Goal: Task Accomplishment & Management: Manage account settings

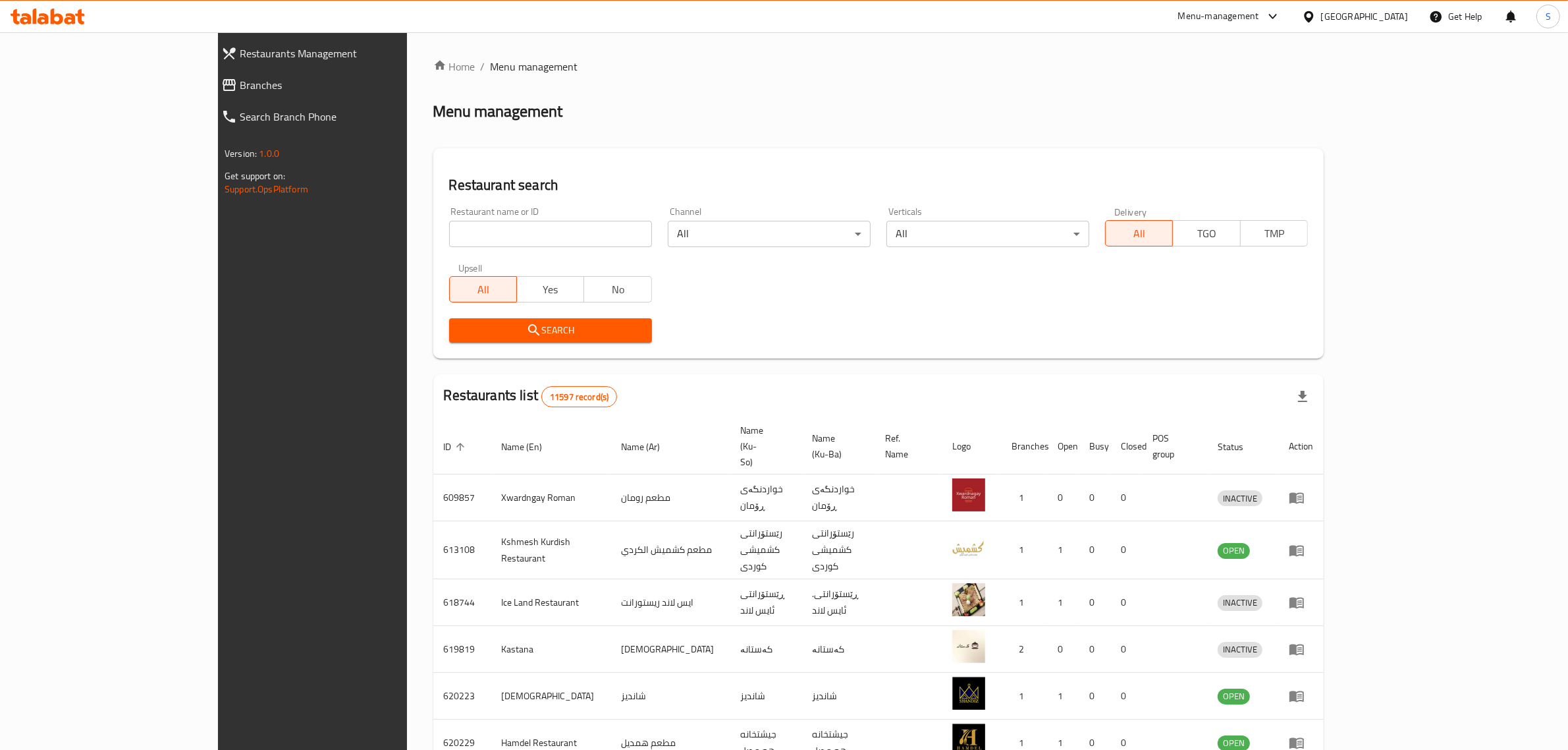
click at [452, 238] on input "search" at bounding box center [550, 233] width 203 height 26
type input "Shawarma Corner"
click button "Search" at bounding box center [550, 331] width 203 height 24
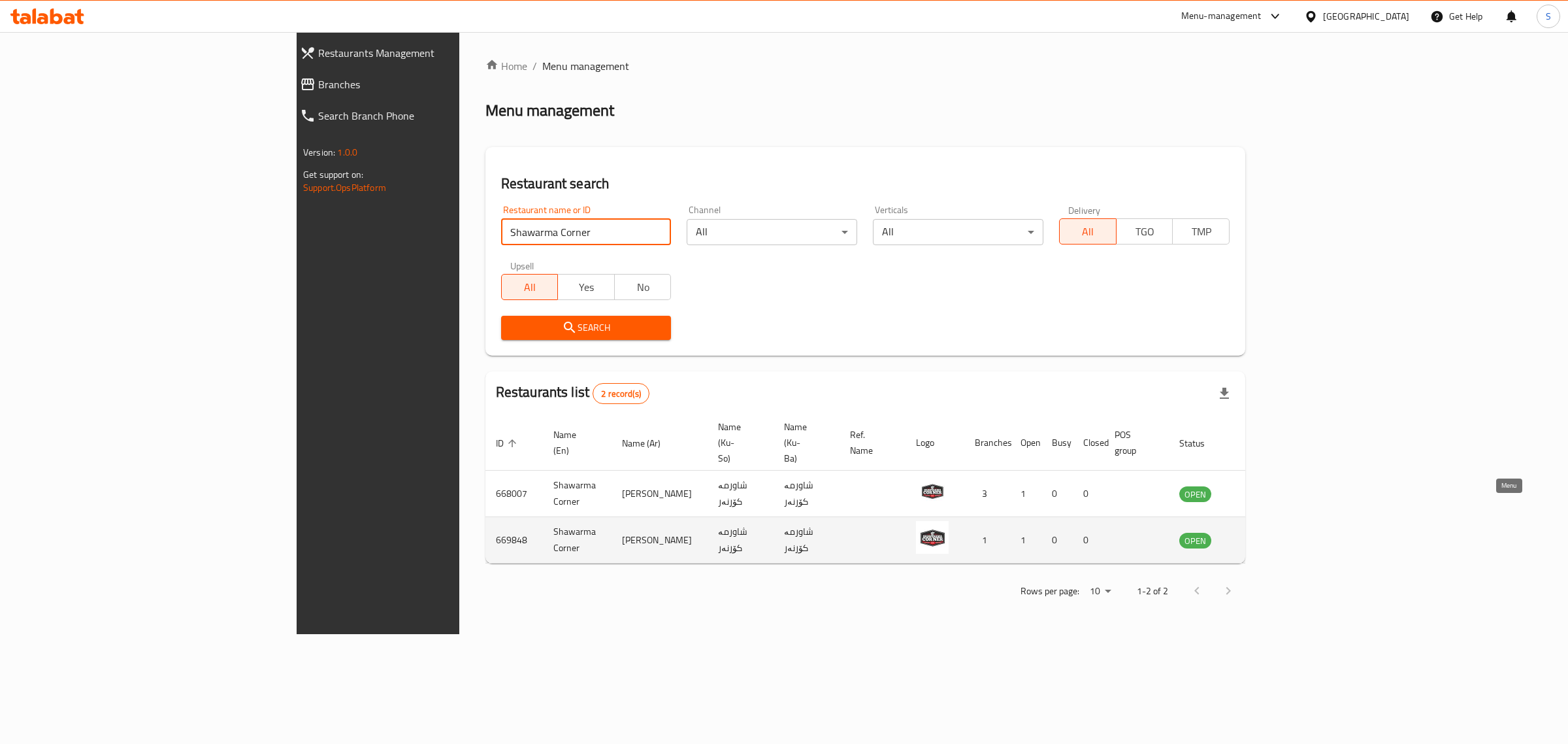
click at [1263, 532] on icon "enhanced table" at bounding box center [1256, 540] width 15 height 15
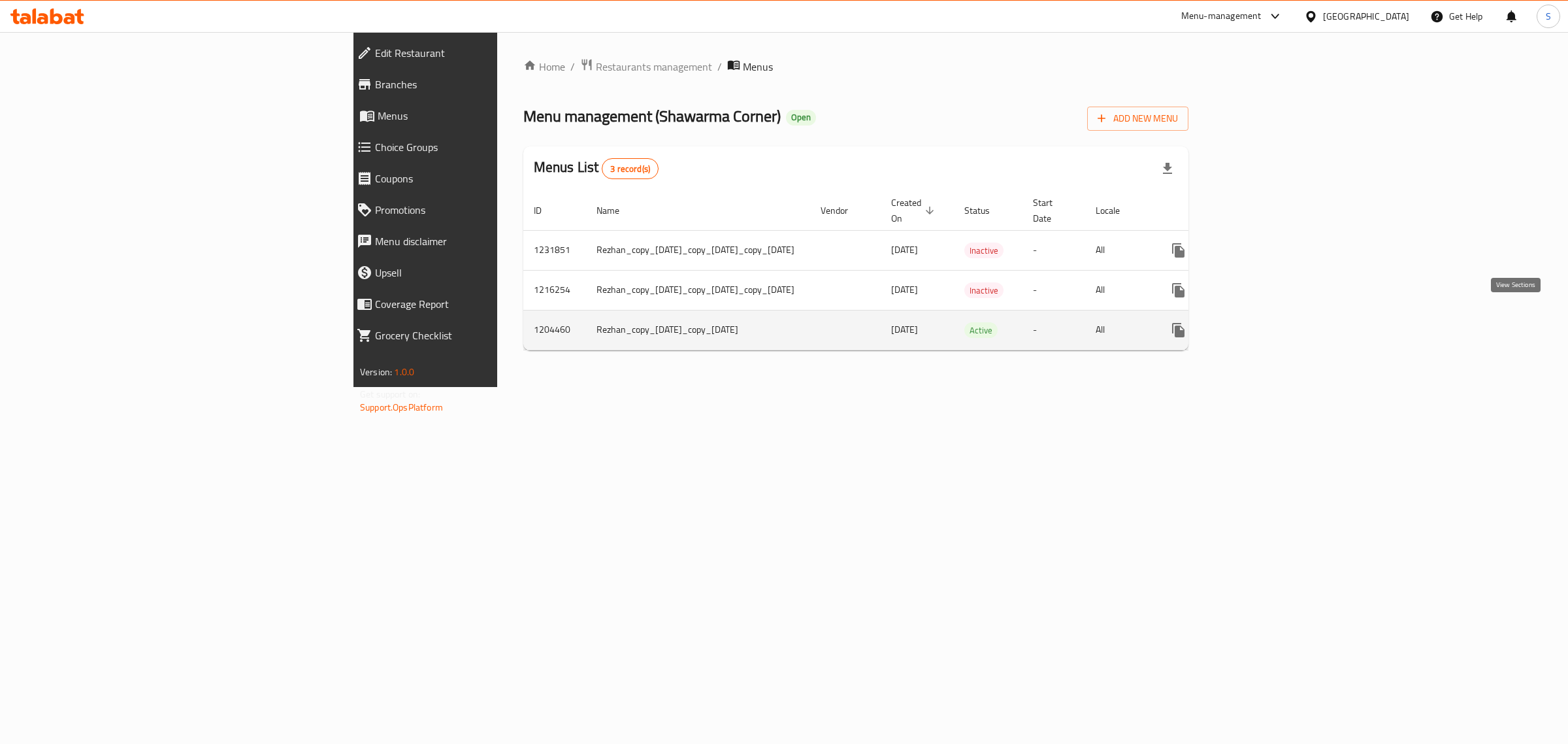
click at [1278, 324] on icon "enhanced table" at bounding box center [1273, 330] width 12 height 12
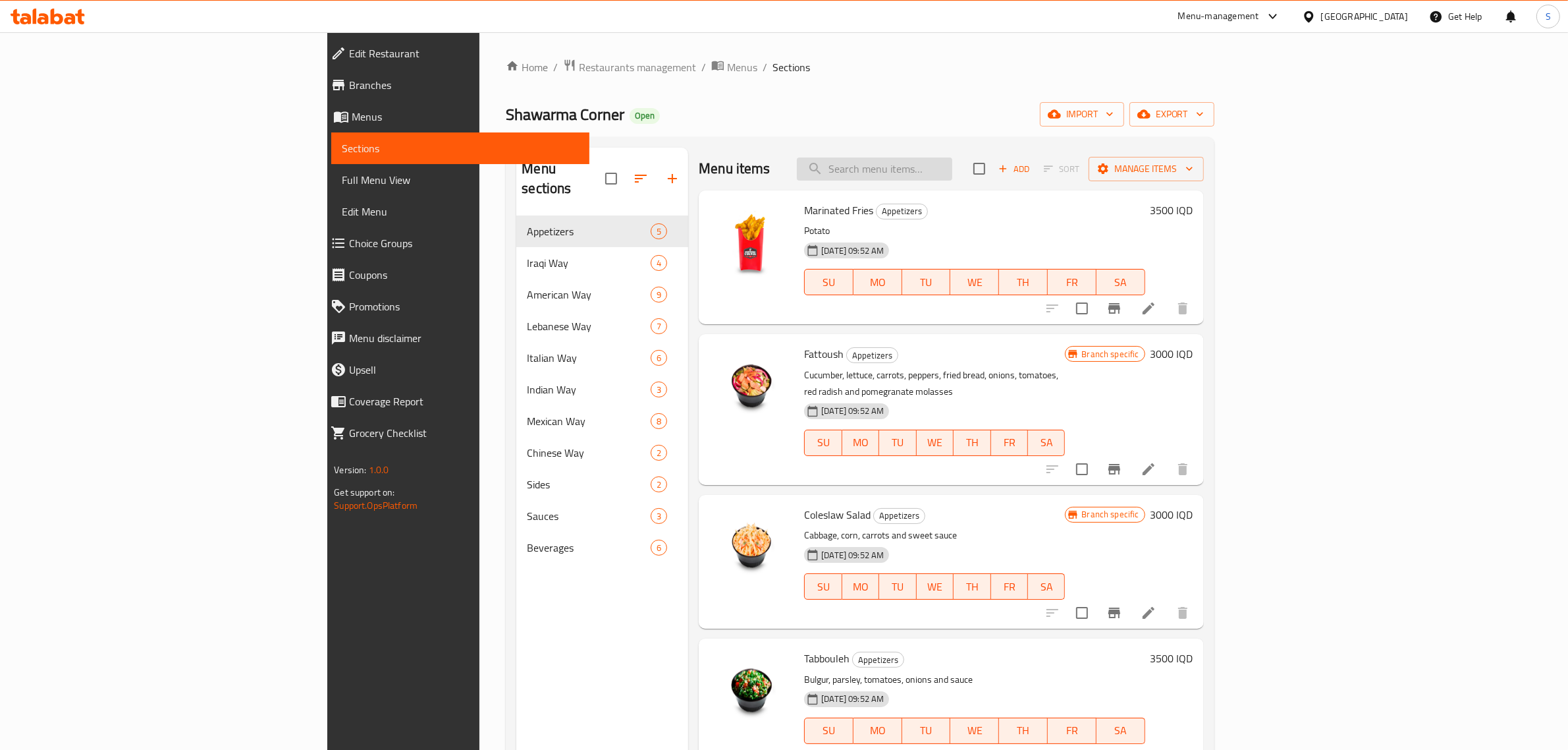
click at [952, 165] on input "search" at bounding box center [874, 169] width 155 height 23
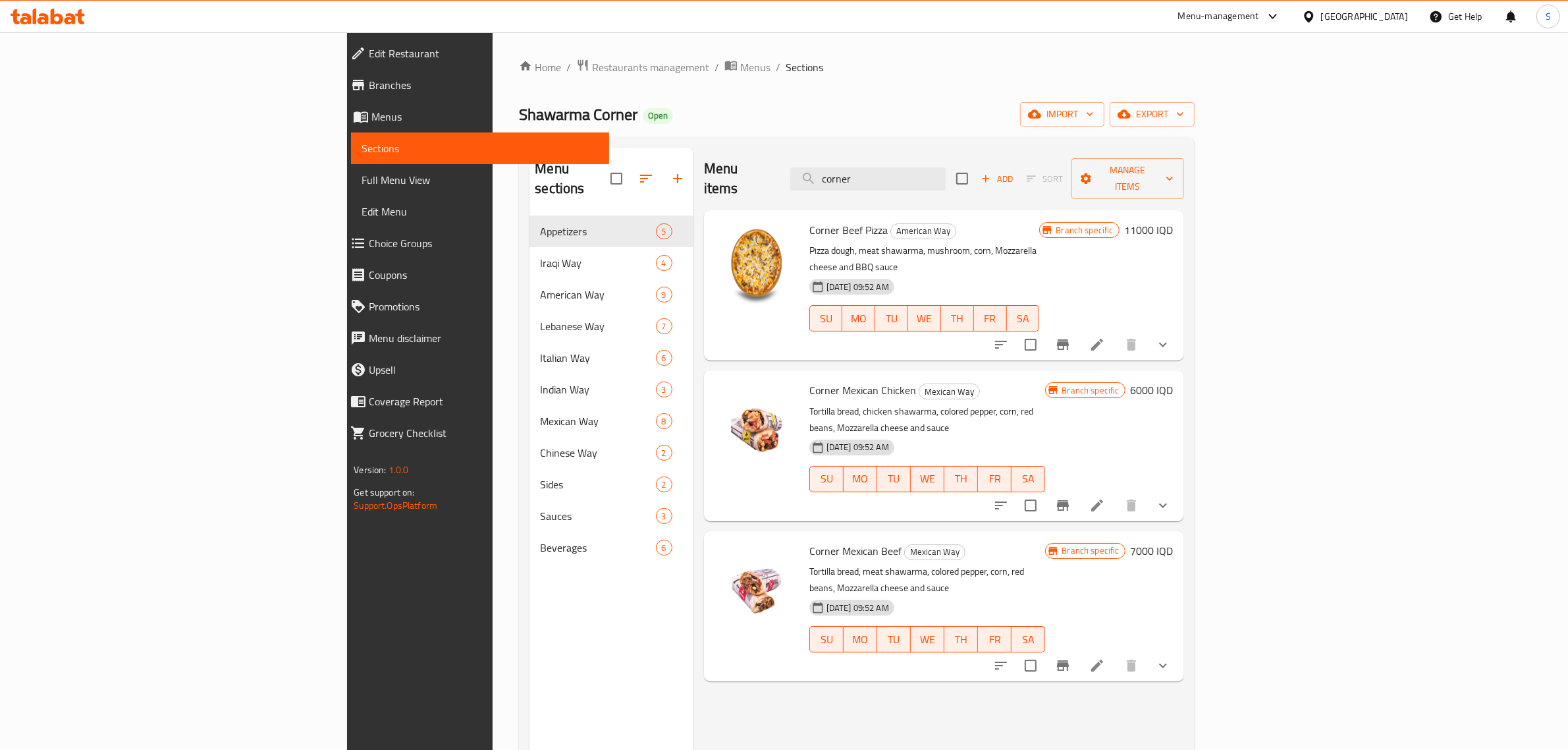
type input "corner"
click at [1174, 541] on h6 "7000 IQD" at bounding box center [1152, 551] width 43 height 18
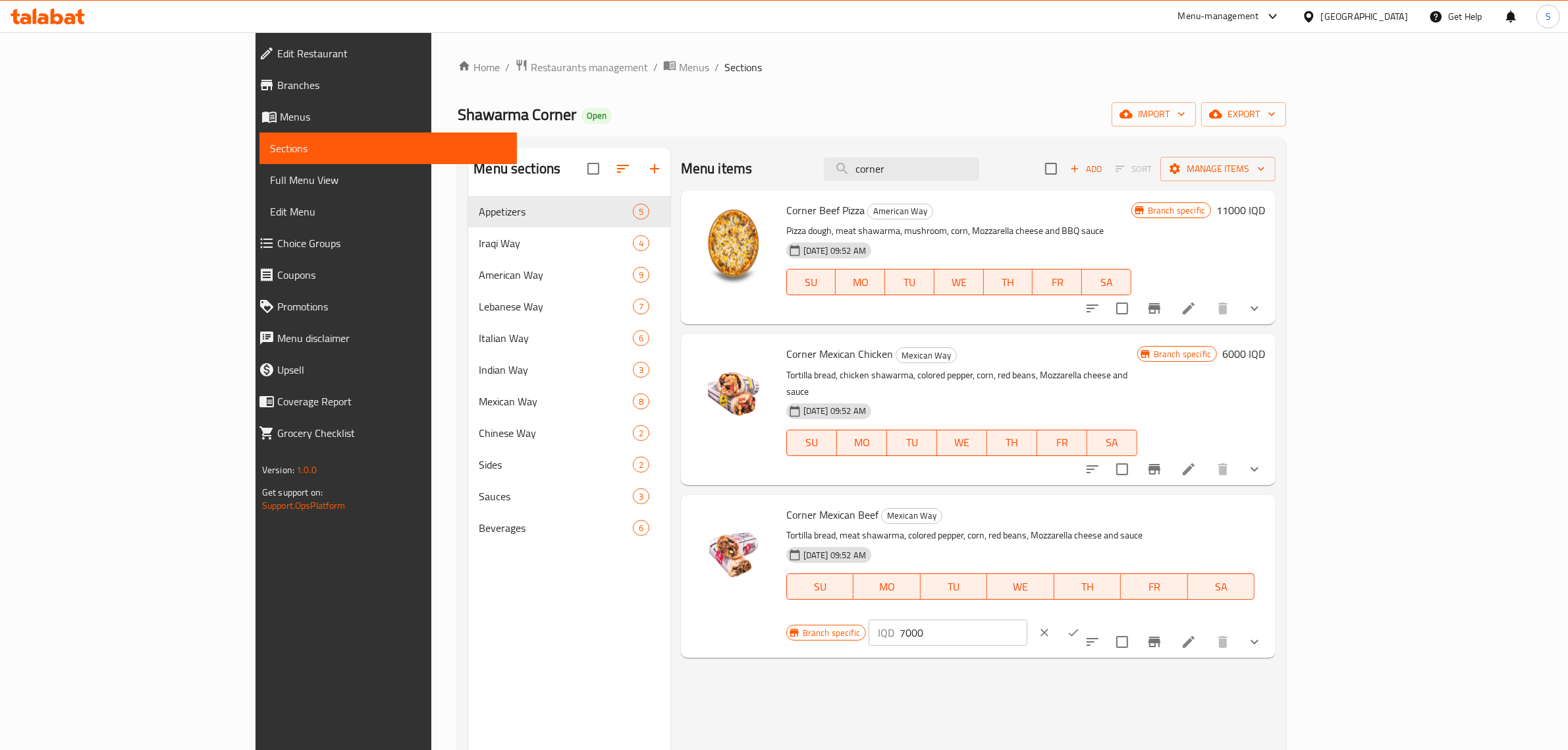
click at [1028, 619] on input "7000" at bounding box center [964, 632] width 128 height 26
type input "7500"
click at [1088, 618] on button "ok" at bounding box center [1073, 632] width 29 height 29
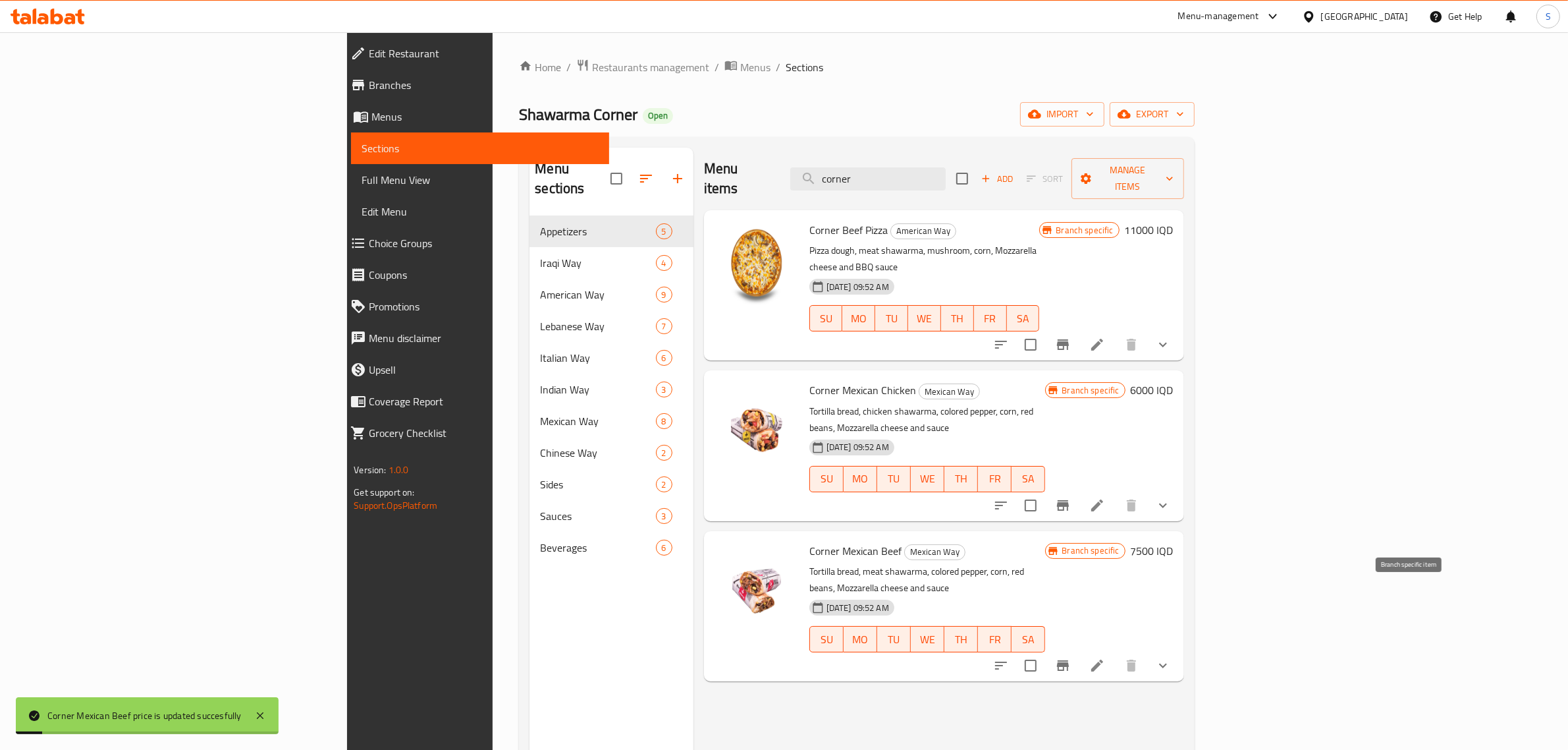
click at [1069, 661] on icon "Branch-specific-item" at bounding box center [1063, 666] width 12 height 11
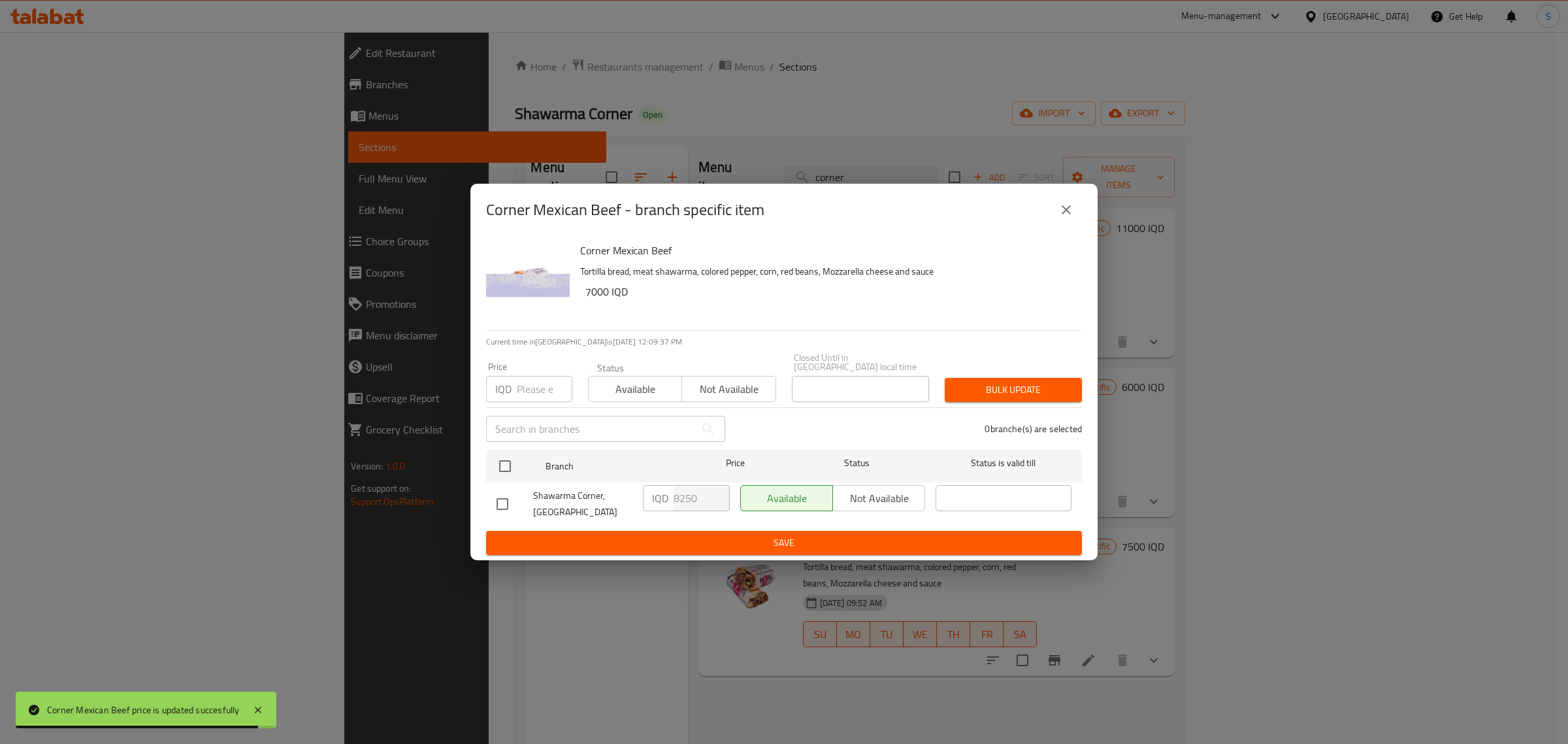
click at [505, 503] on input "checkbox" at bounding box center [502, 504] width 27 height 27
checkbox input "true"
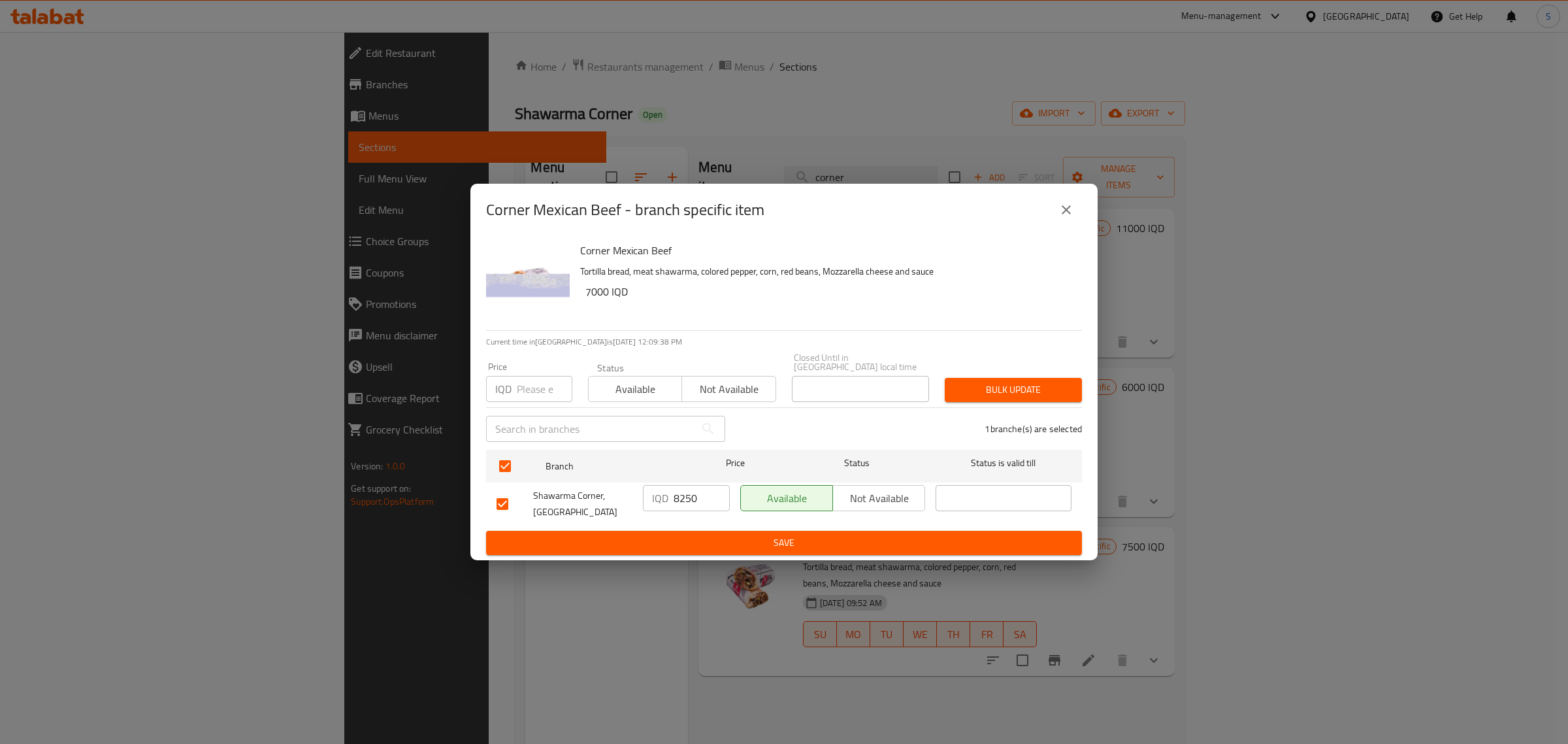
click at [683, 492] on input "8250" at bounding box center [701, 498] width 56 height 26
type input "7500"
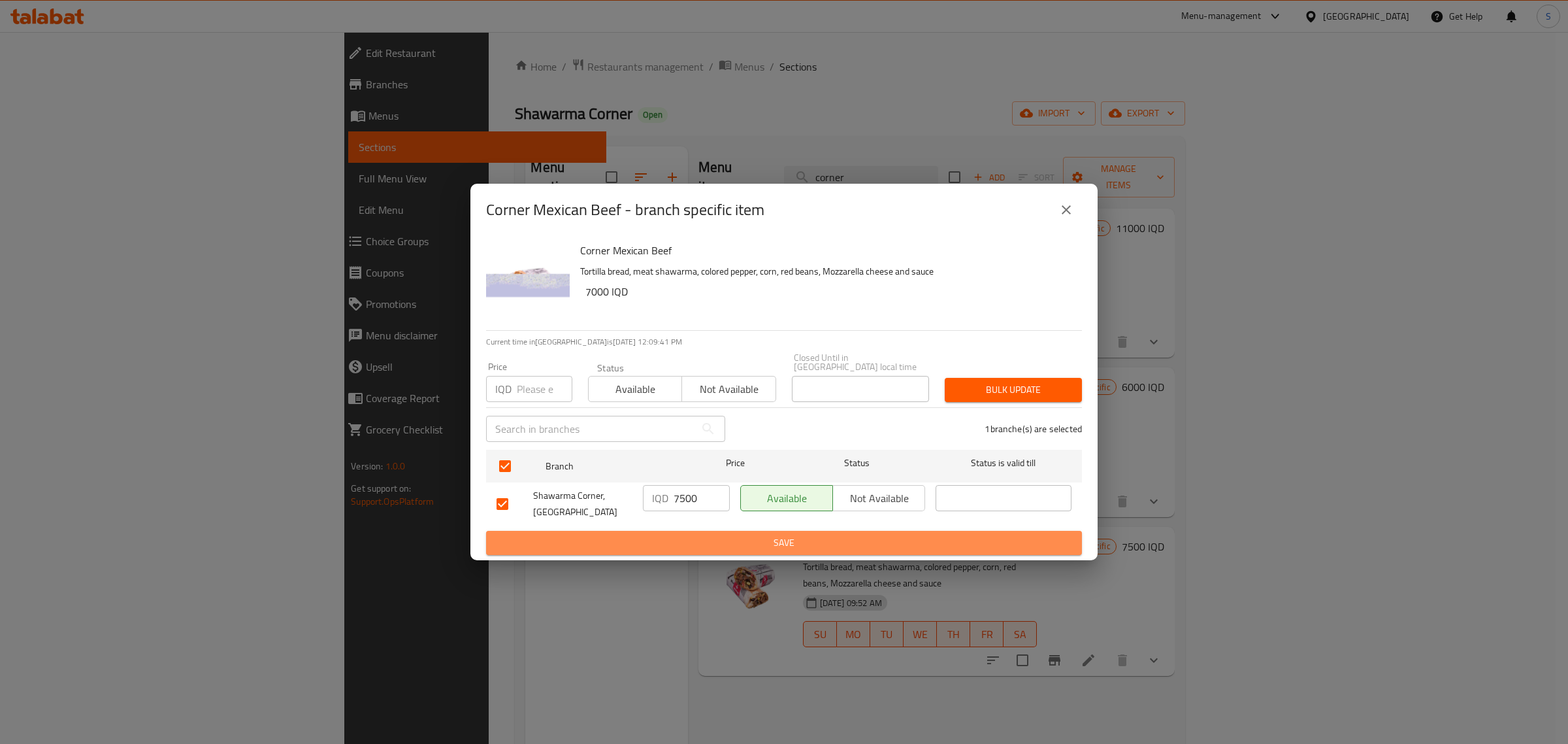
click at [722, 535] on span "Save" at bounding box center [784, 543] width 575 height 16
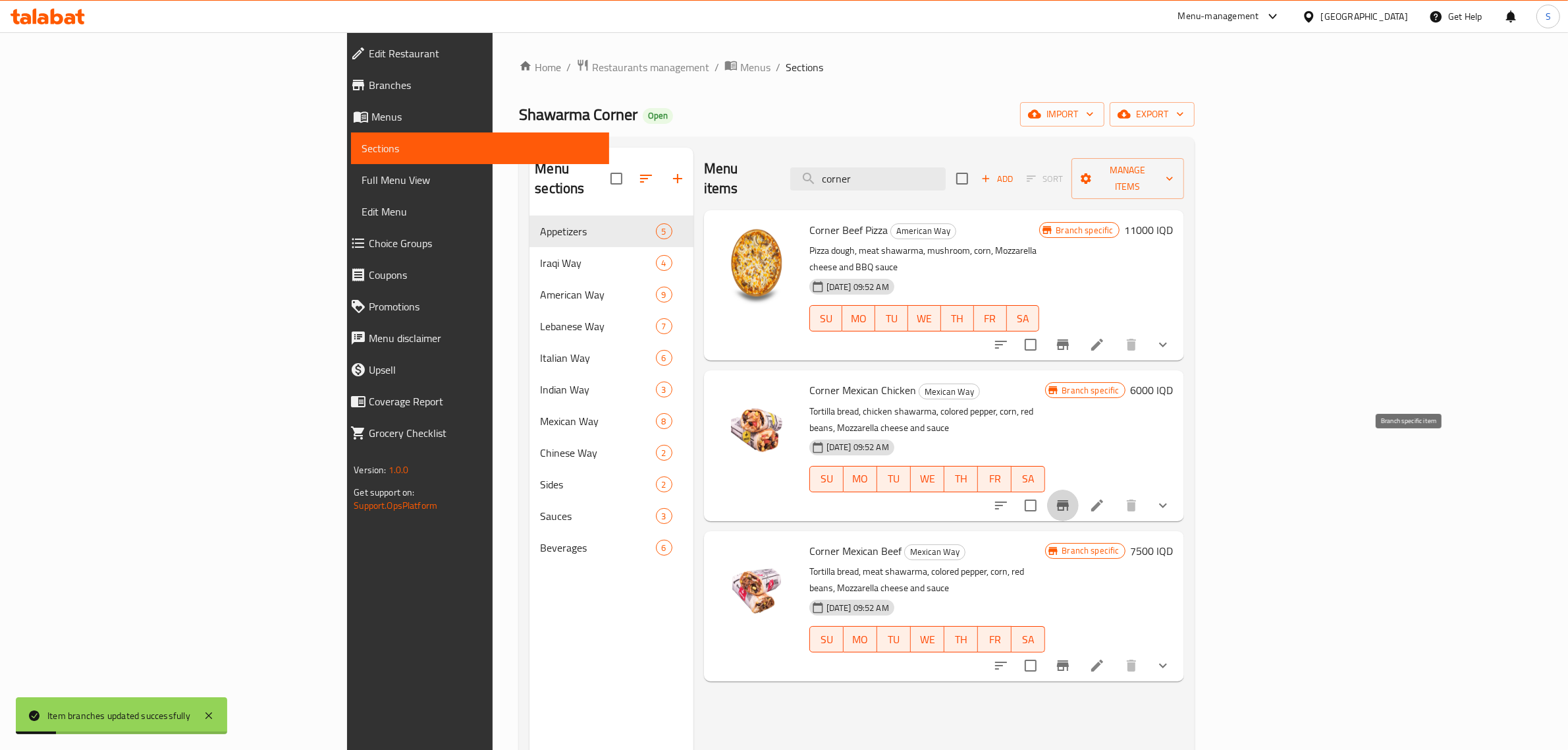
click at [1079, 490] on button "Branch-specific-item" at bounding box center [1063, 505] width 32 height 32
